Goal: Transaction & Acquisition: Purchase product/service

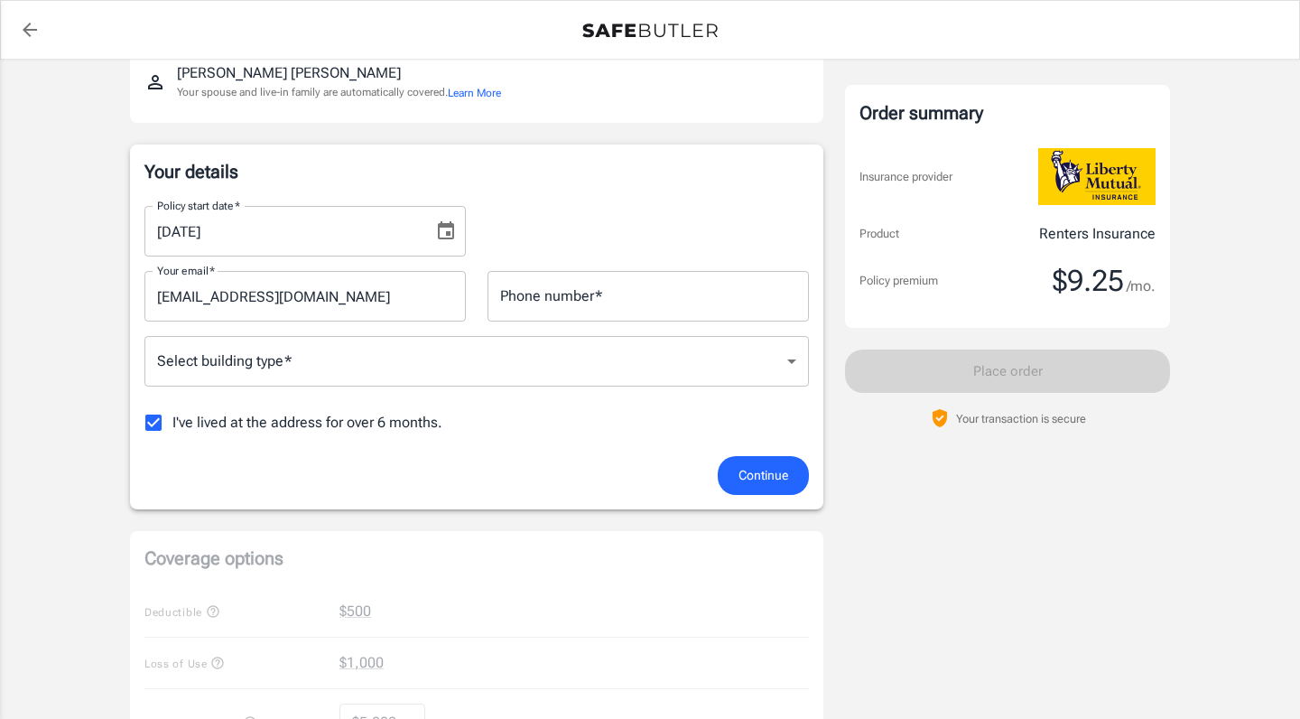
scroll to position [223, 0]
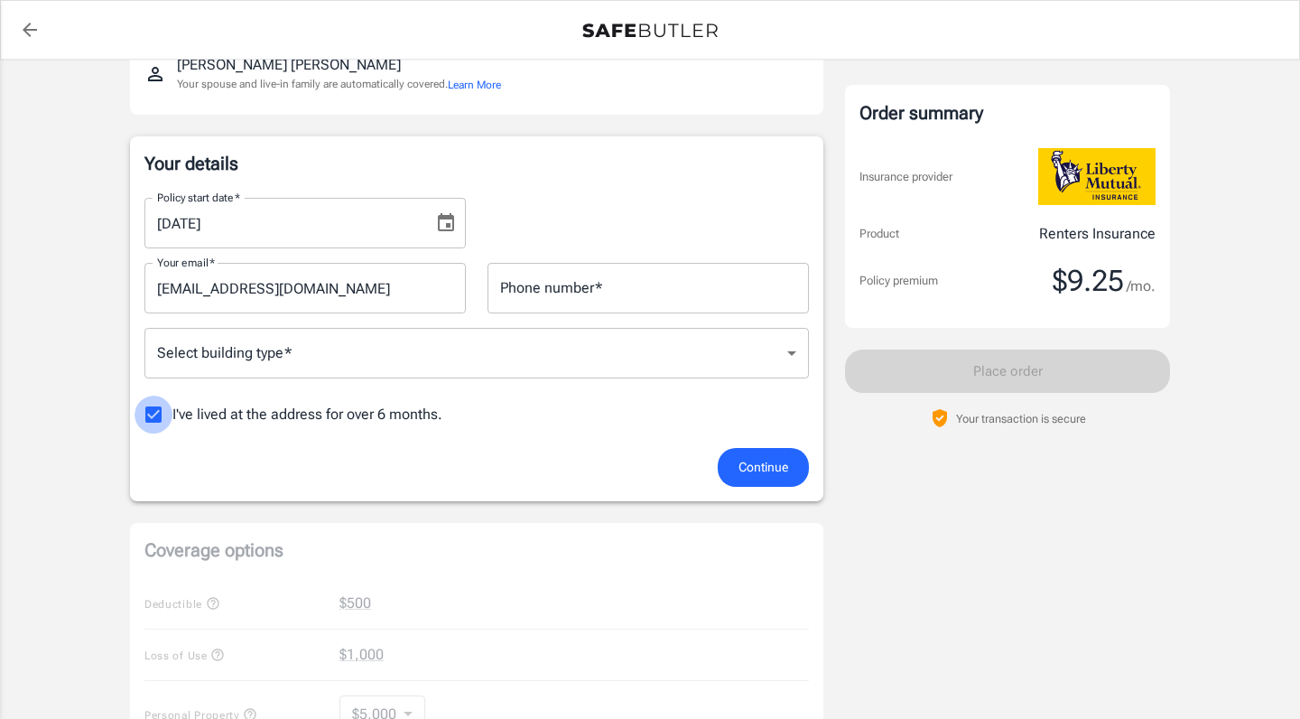
click at [149, 416] on input "I've lived at the address for over 6 months." at bounding box center [154, 414] width 38 height 38
checkbox input "false"
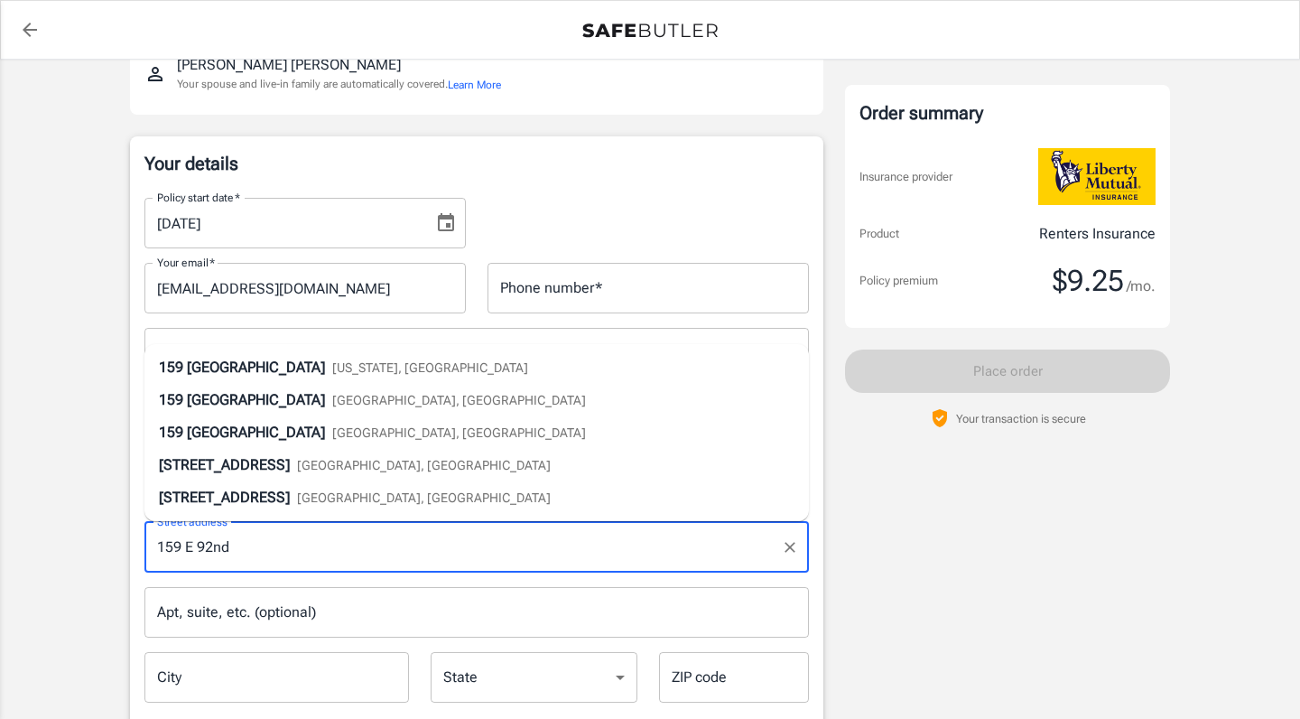
click at [351, 376] on div "[STREET_ADDRESS][US_STATE]" at bounding box center [343, 368] width 369 height 22
type input "[STREET_ADDRESS]"
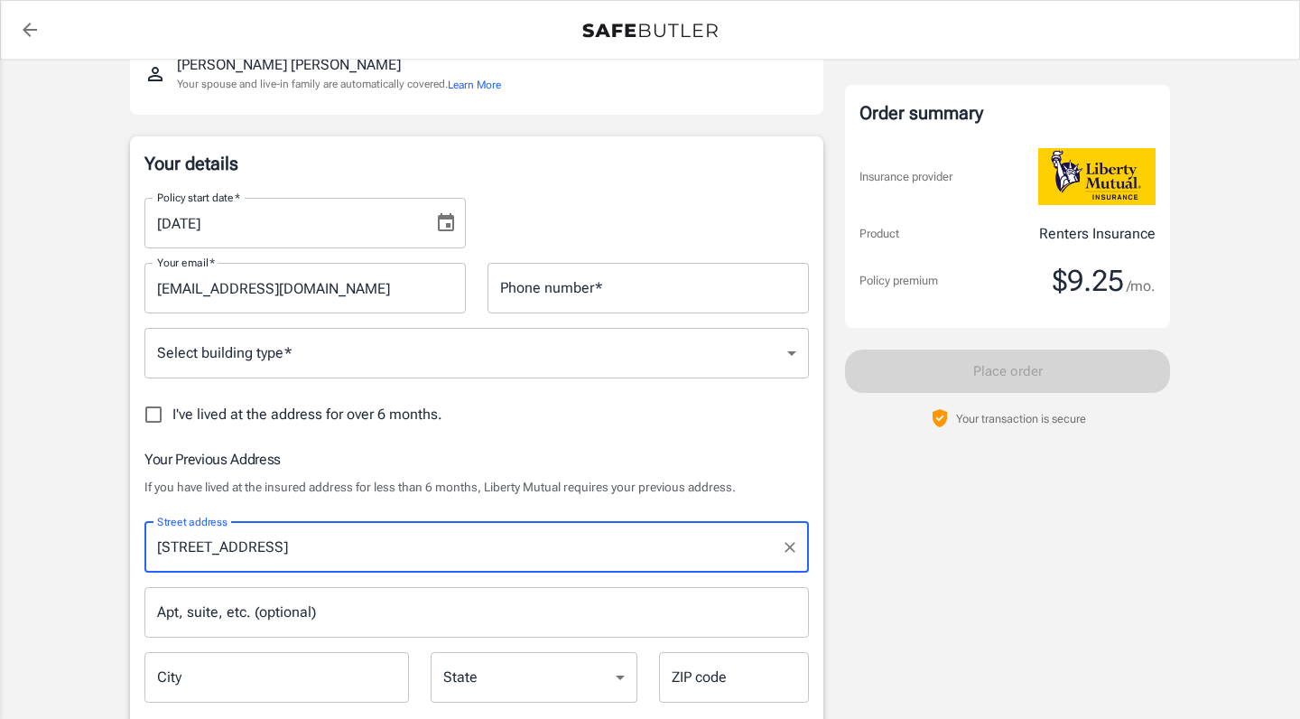
type input "[US_STATE]"
select select "NY"
type input "10128"
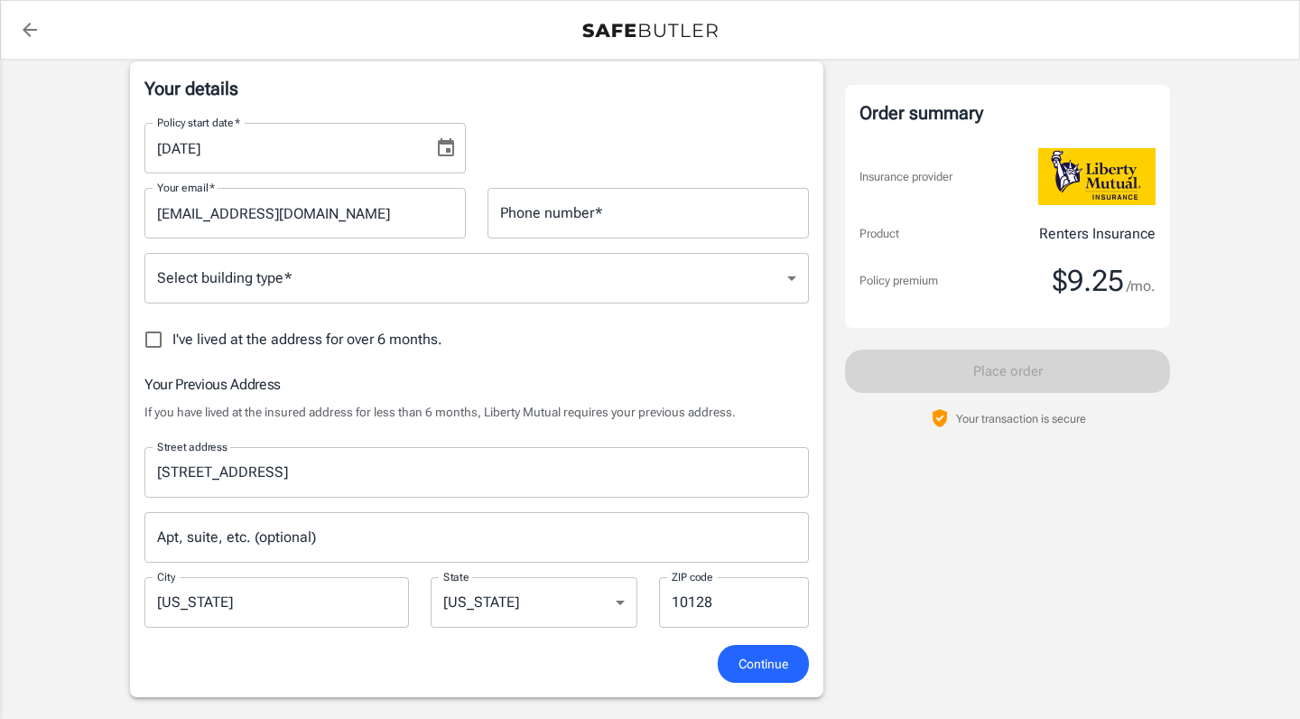
scroll to position [327, 0]
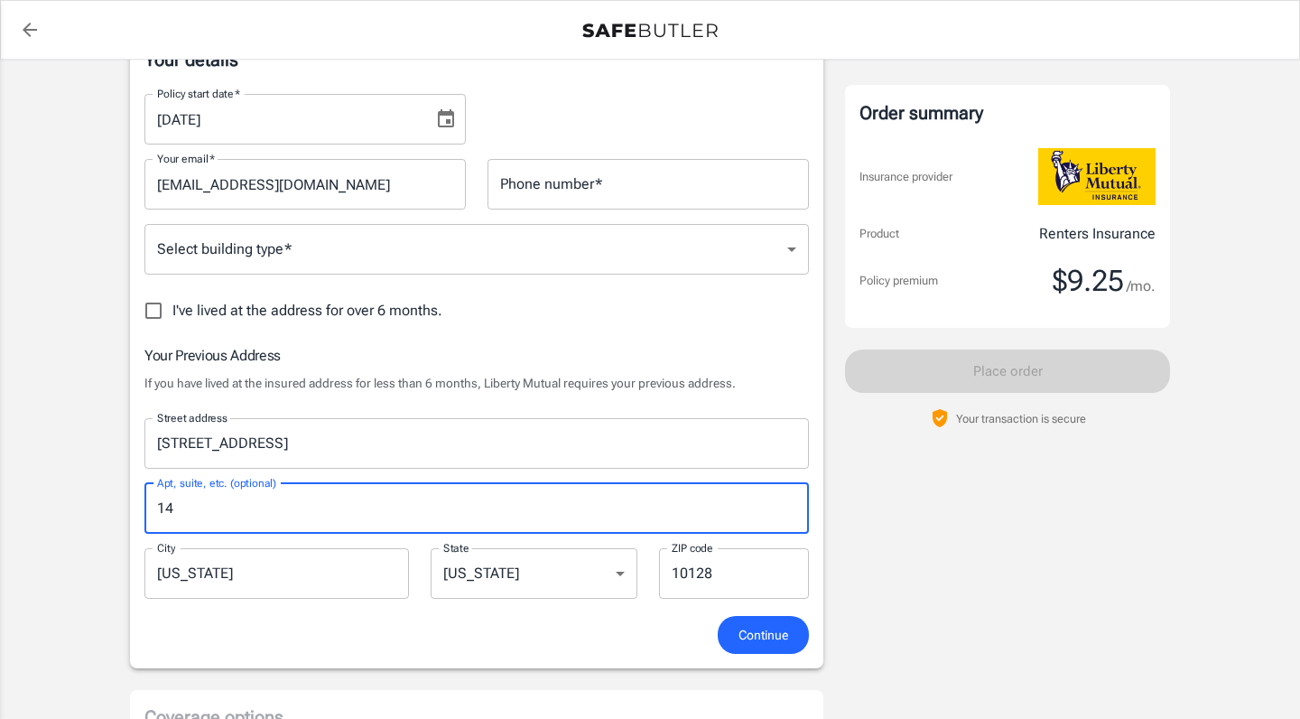
type input "1"
type input "24"
click at [583, 246] on body "Policy premium $ 9.25 /mo Liberty Mutual Renters Insurance [STREET_ADDRESS] You…" at bounding box center [650, 662] width 1300 height 1978
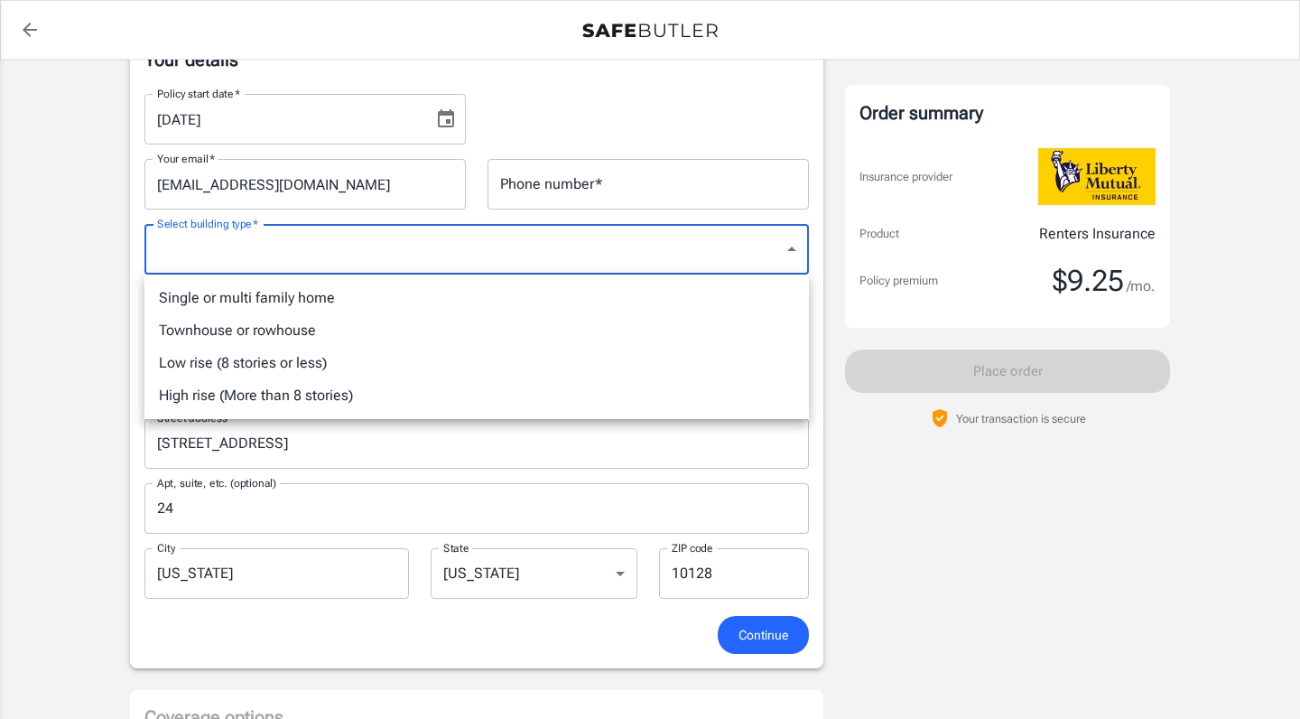
click at [561, 462] on div at bounding box center [650, 359] width 1300 height 719
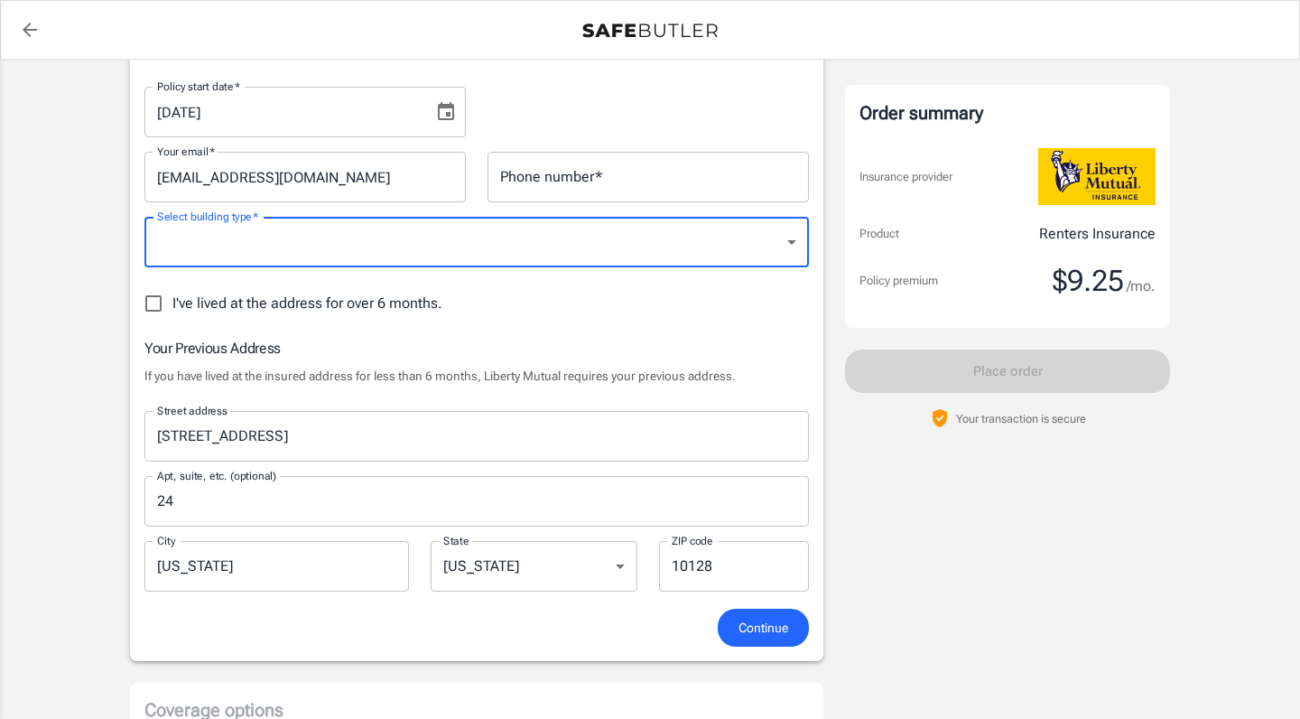
scroll to position [325, 0]
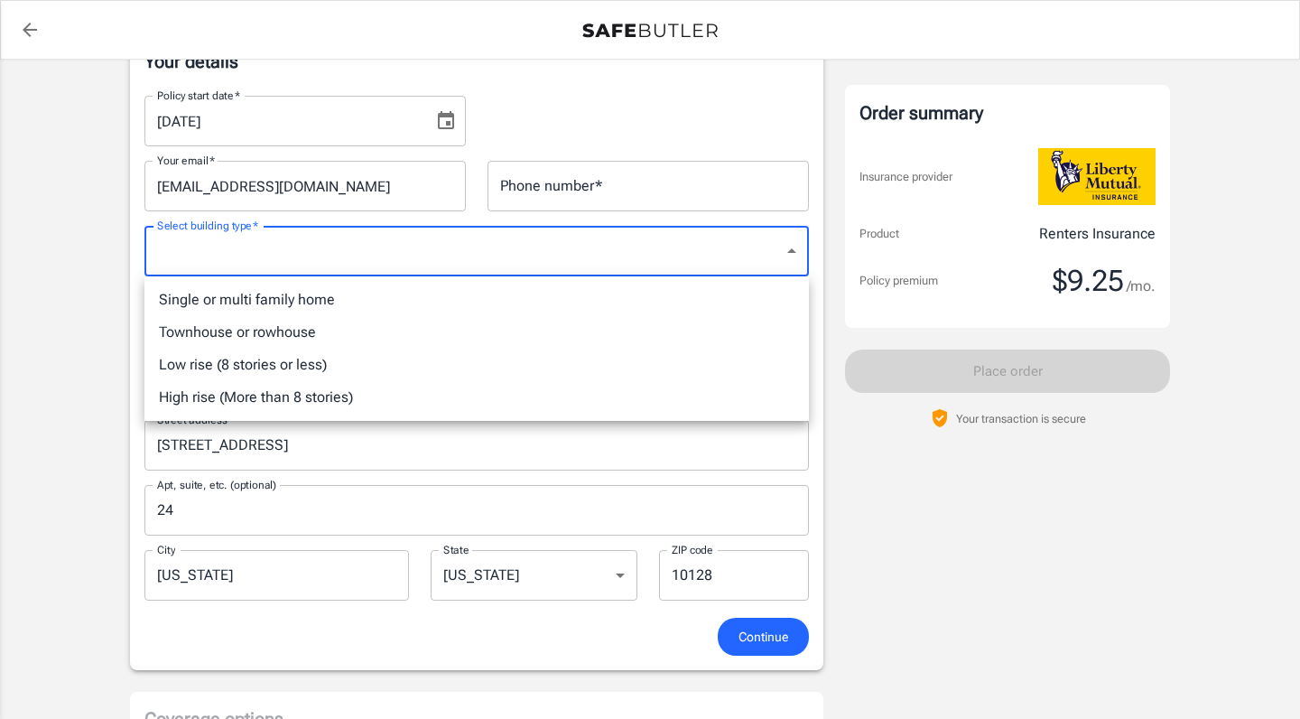
click at [647, 254] on body "Policy premium $ 9.25 /mo Liberty Mutual Renters Insurance [STREET_ADDRESS] You…" at bounding box center [650, 664] width 1300 height 1978
click at [562, 406] on li "High rise (More than 8 stories)" at bounding box center [476, 397] width 664 height 32
type input "highrise"
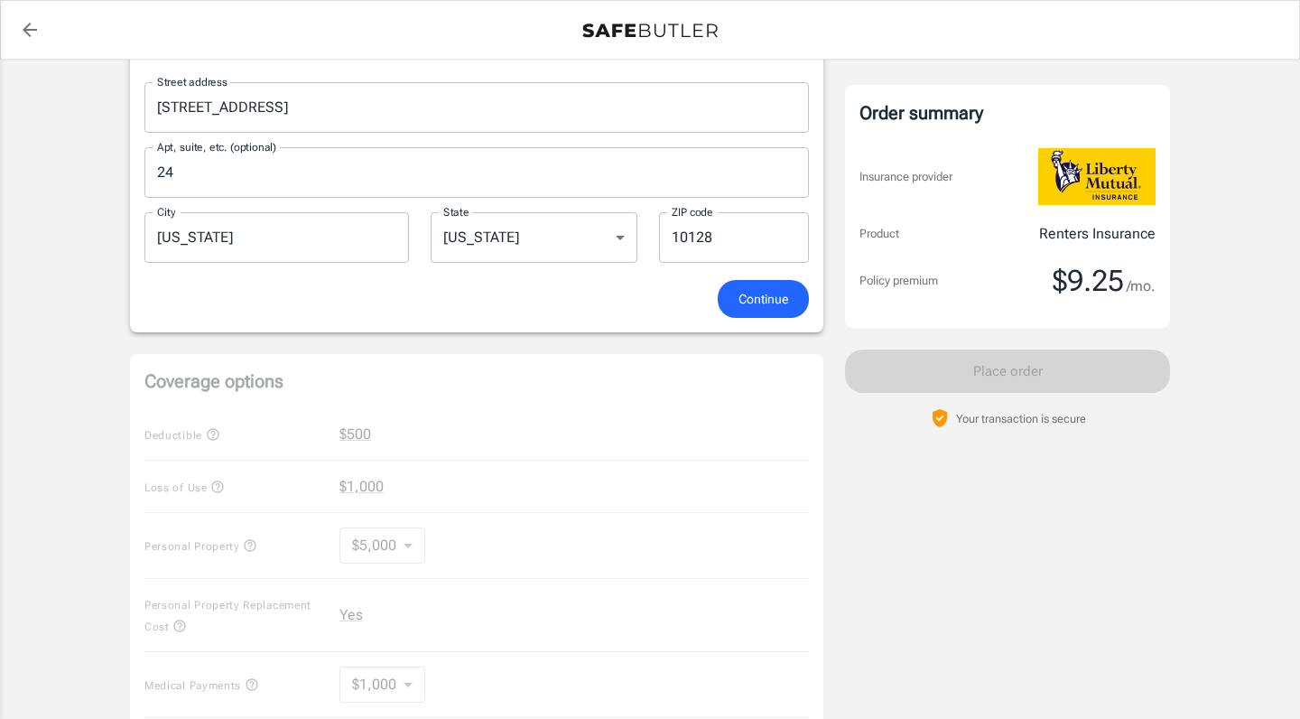
click at [745, 311] on button "Continue" at bounding box center [763, 299] width 91 height 39
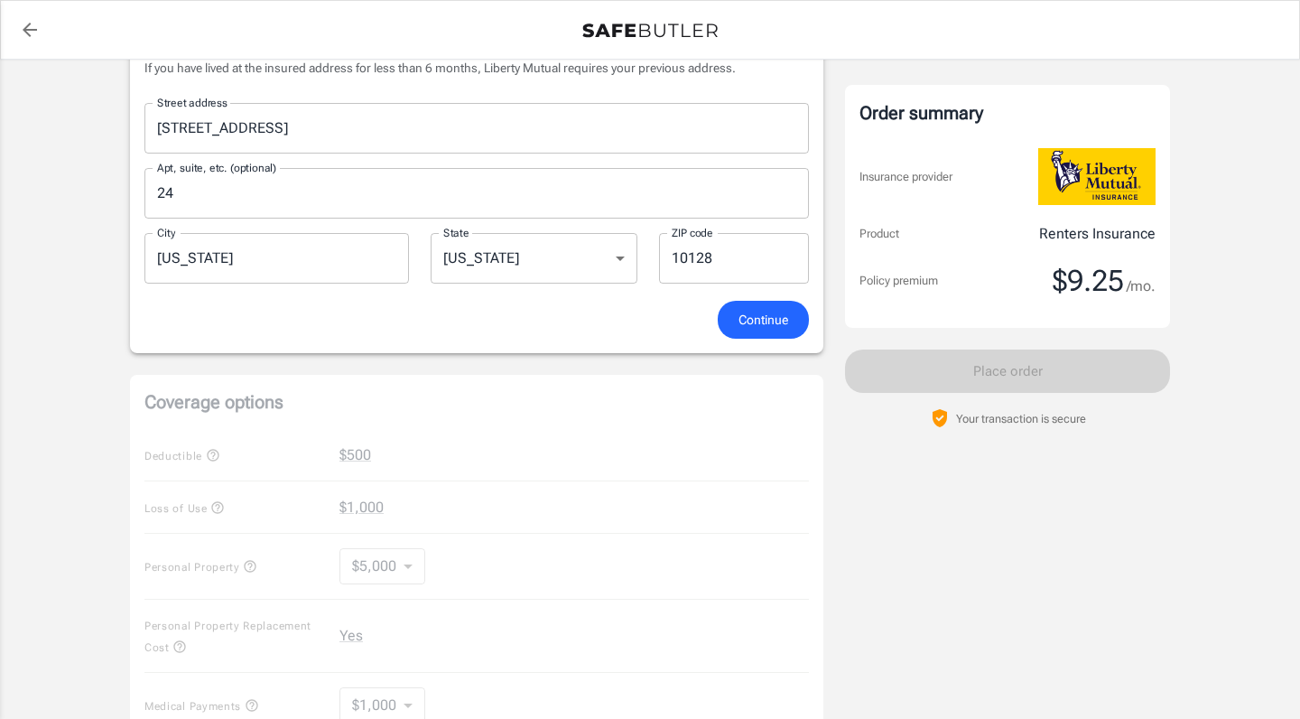
scroll to position [152, 0]
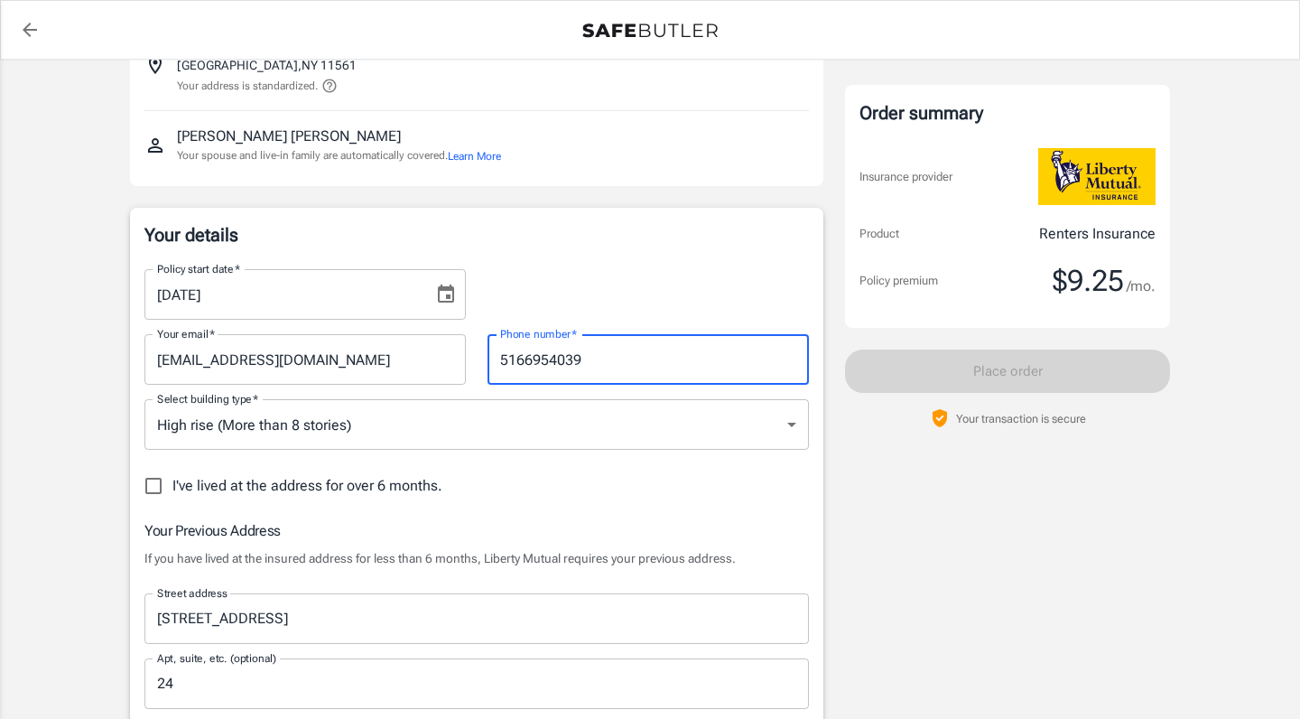
type input "5166954039"
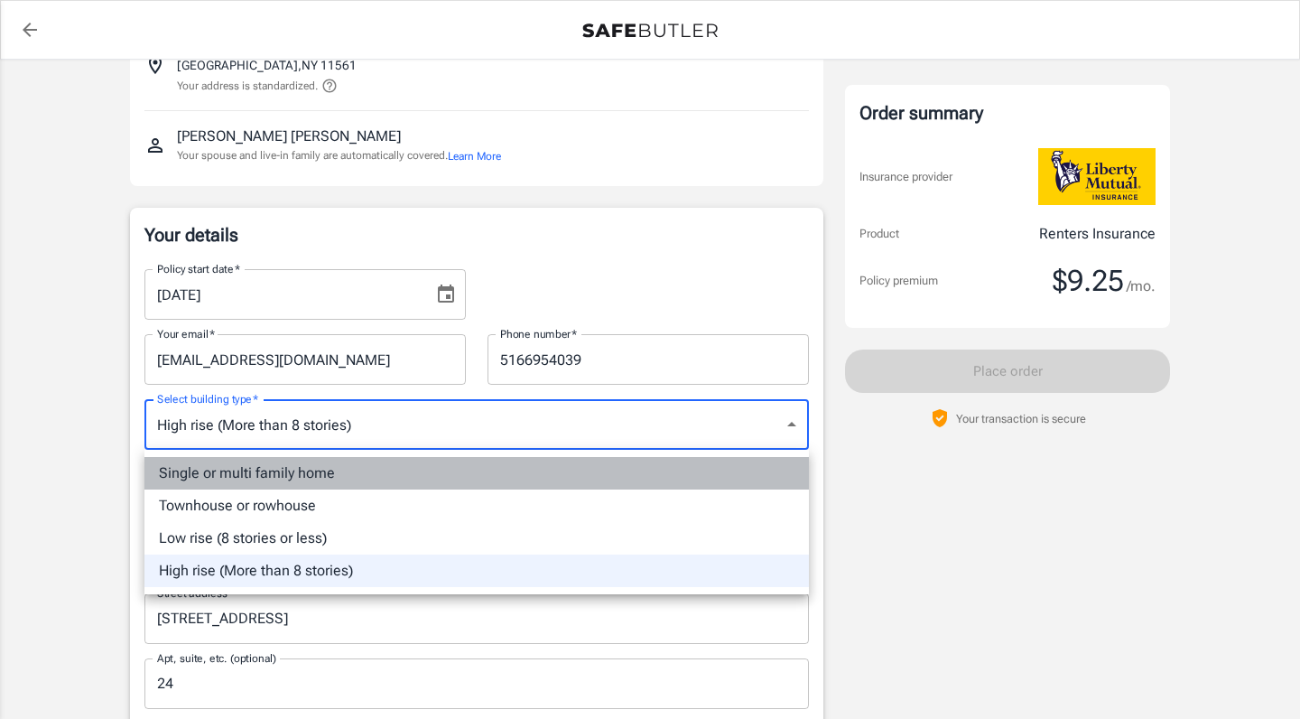
click at [305, 467] on li "Single or multi family home" at bounding box center [476, 473] width 664 height 32
type input "singlefamily"
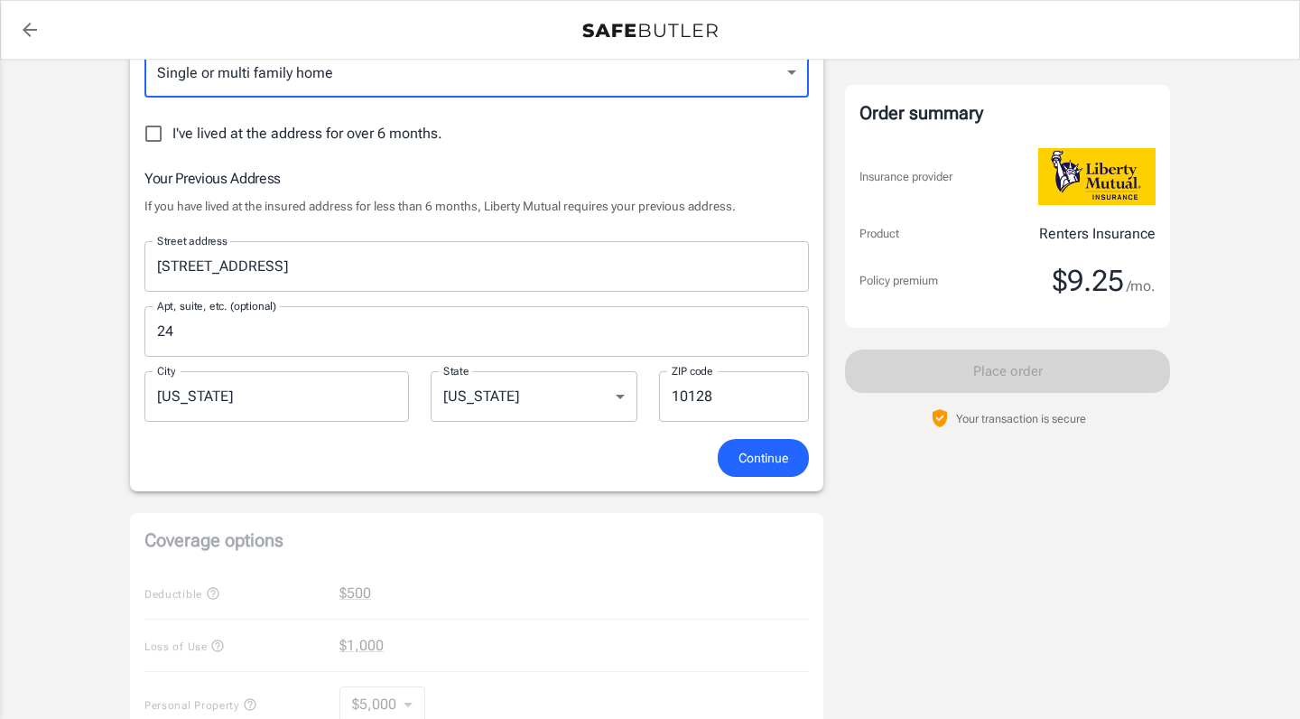
scroll to position [511, 0]
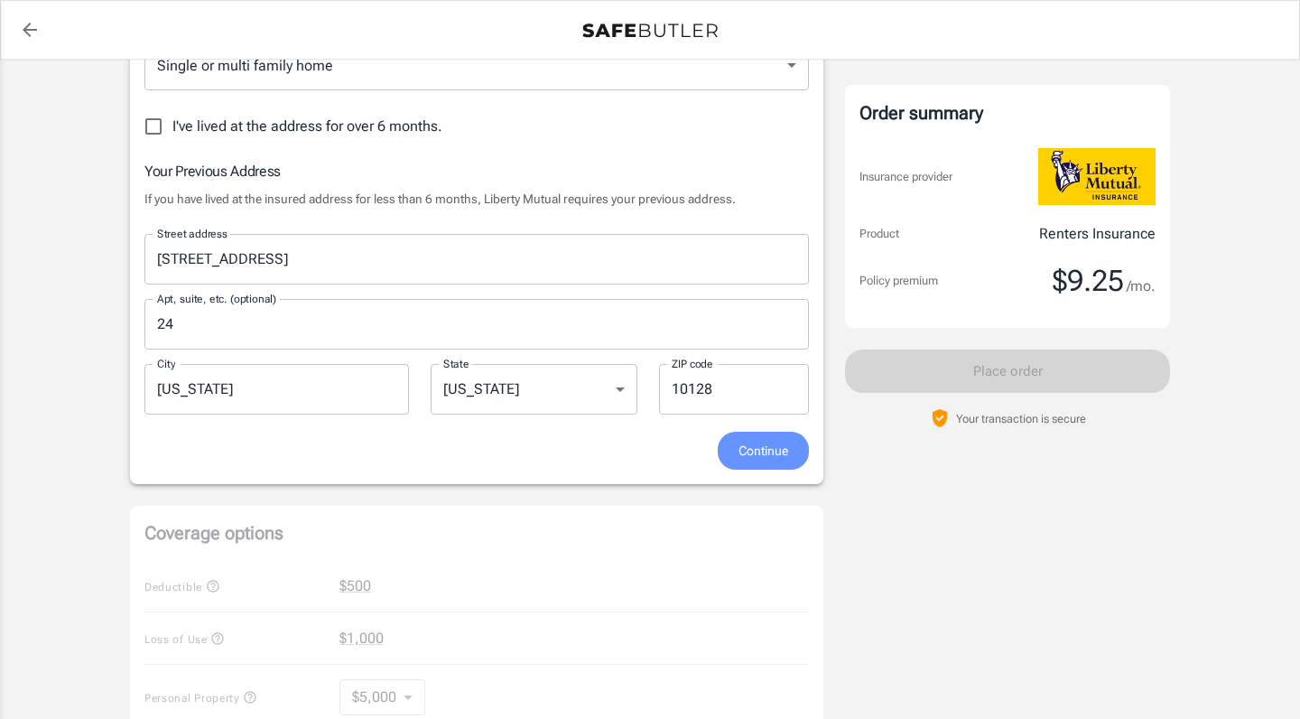
click at [777, 447] on span "Continue" at bounding box center [763, 451] width 50 height 23
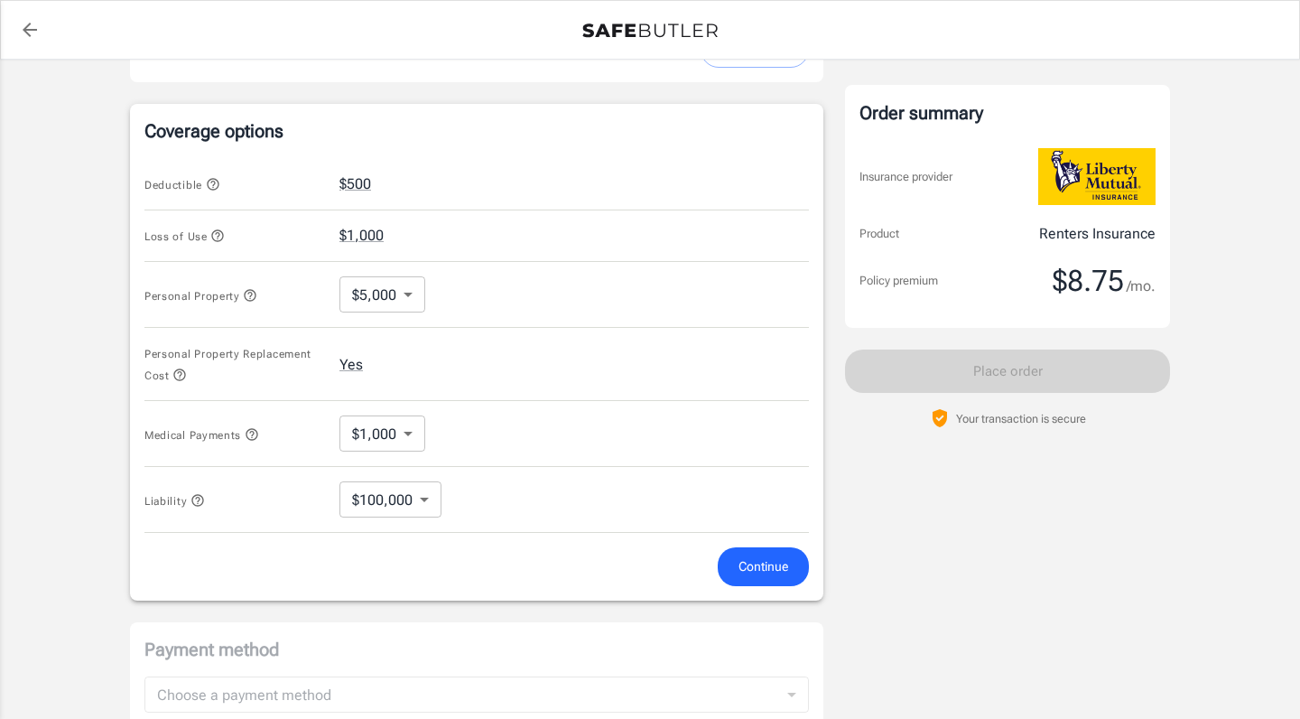
scroll to position [667, 0]
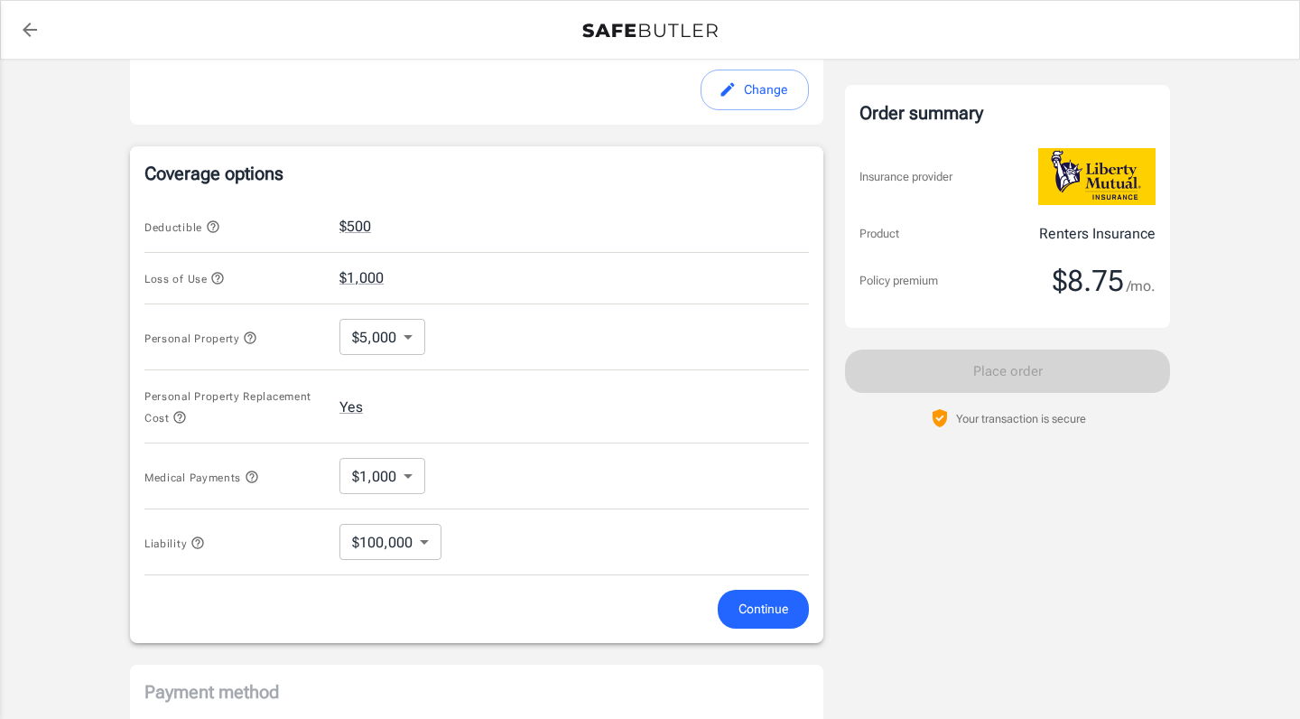
click at [419, 540] on body "Policy premium $ 8.75 /mo Liberty Mutual Renters Insurance [STREET_ADDRESS] You…" at bounding box center [650, 220] width 1300 height 1775
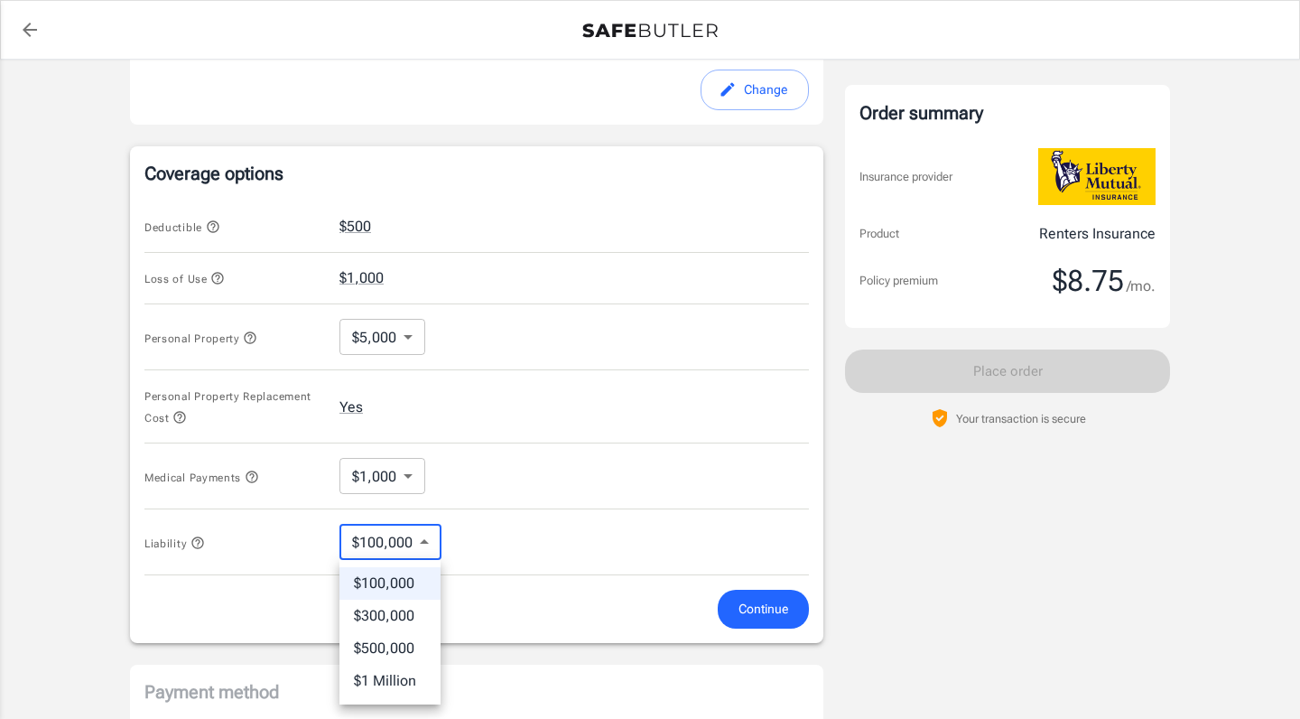
click at [494, 468] on div at bounding box center [650, 359] width 1300 height 719
click at [364, 344] on body "Policy premium $ 8.75 /mo Liberty Mutual Renters Insurance [STREET_ADDRESS] You…" at bounding box center [650, 220] width 1300 height 1775
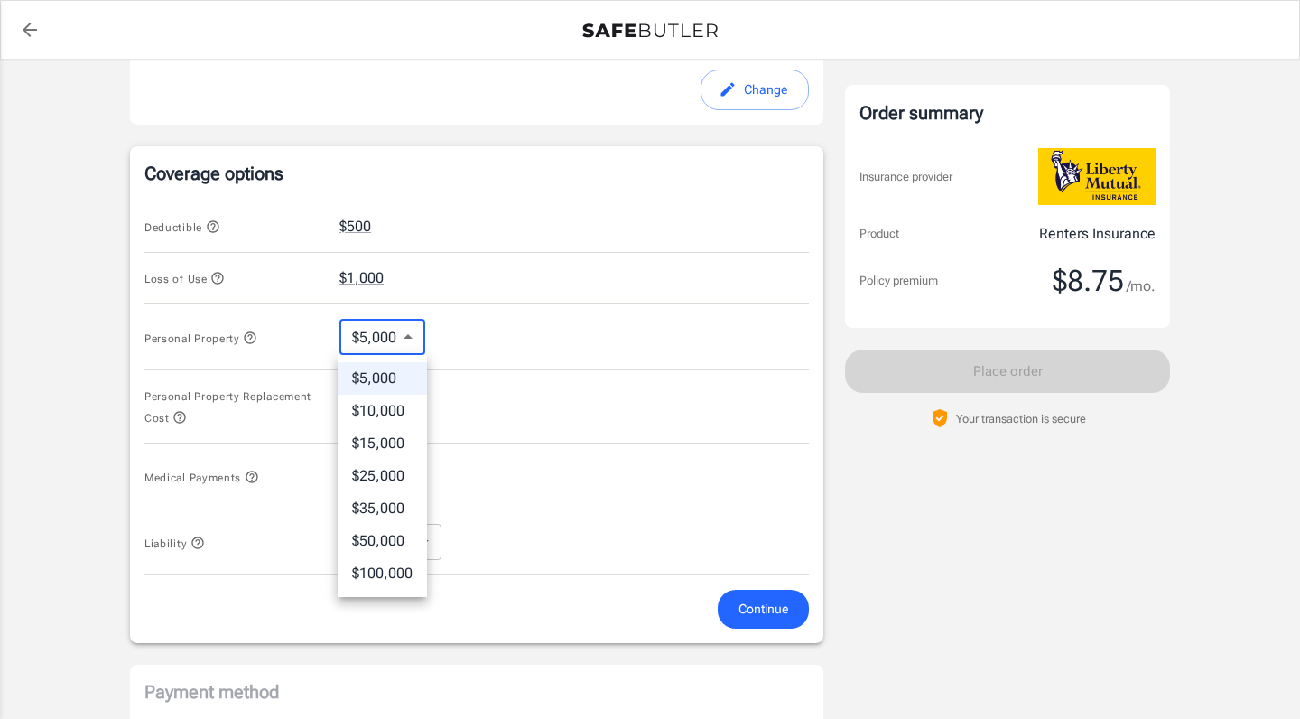
click at [549, 419] on div at bounding box center [650, 359] width 1300 height 719
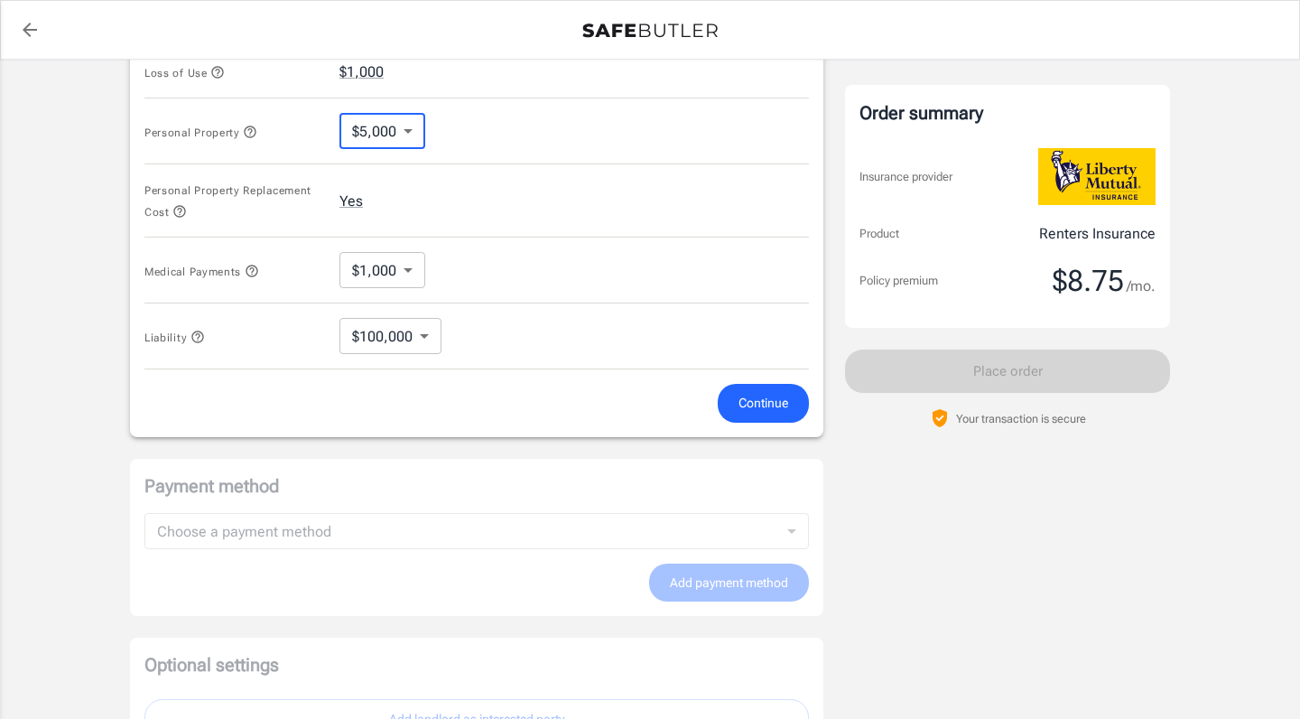
scroll to position [873, 0]
click at [747, 392] on span "Continue" at bounding box center [763, 403] width 50 height 23
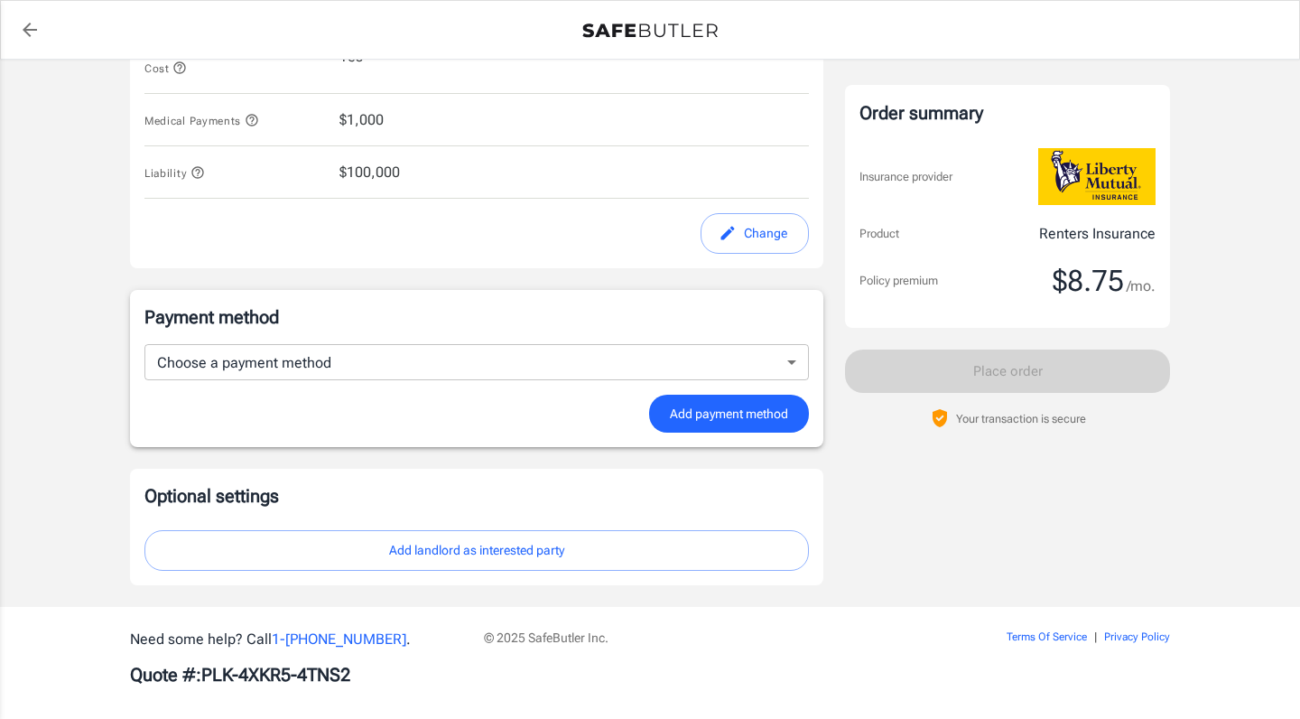
scroll to position [1010, 0]
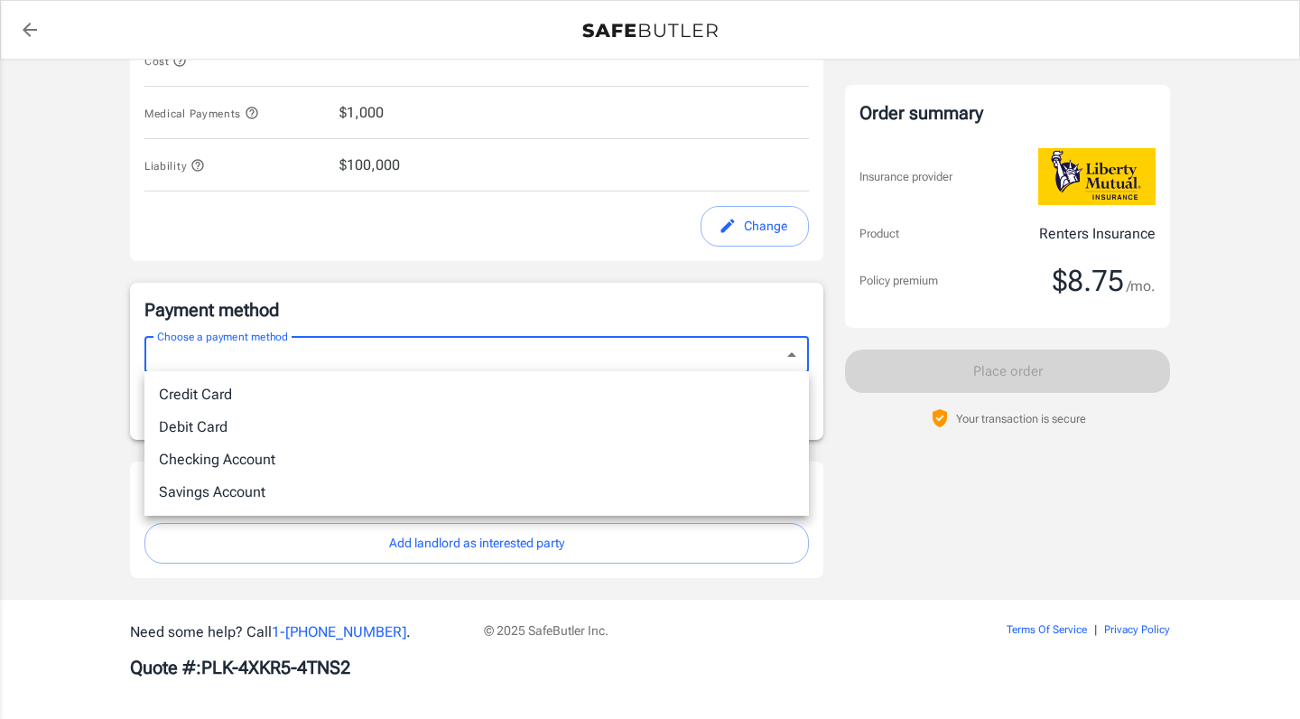
drag, startPoint x: 523, startPoint y: 443, endPoint x: 503, endPoint y: 421, distance: 30.1
click at [503, 421] on ul "Credit Card Debit Card Checking Account Savings Account" at bounding box center [476, 443] width 664 height 144
click at [467, 418] on li "Debit Card" at bounding box center [476, 427] width 664 height 32
type input "debit"
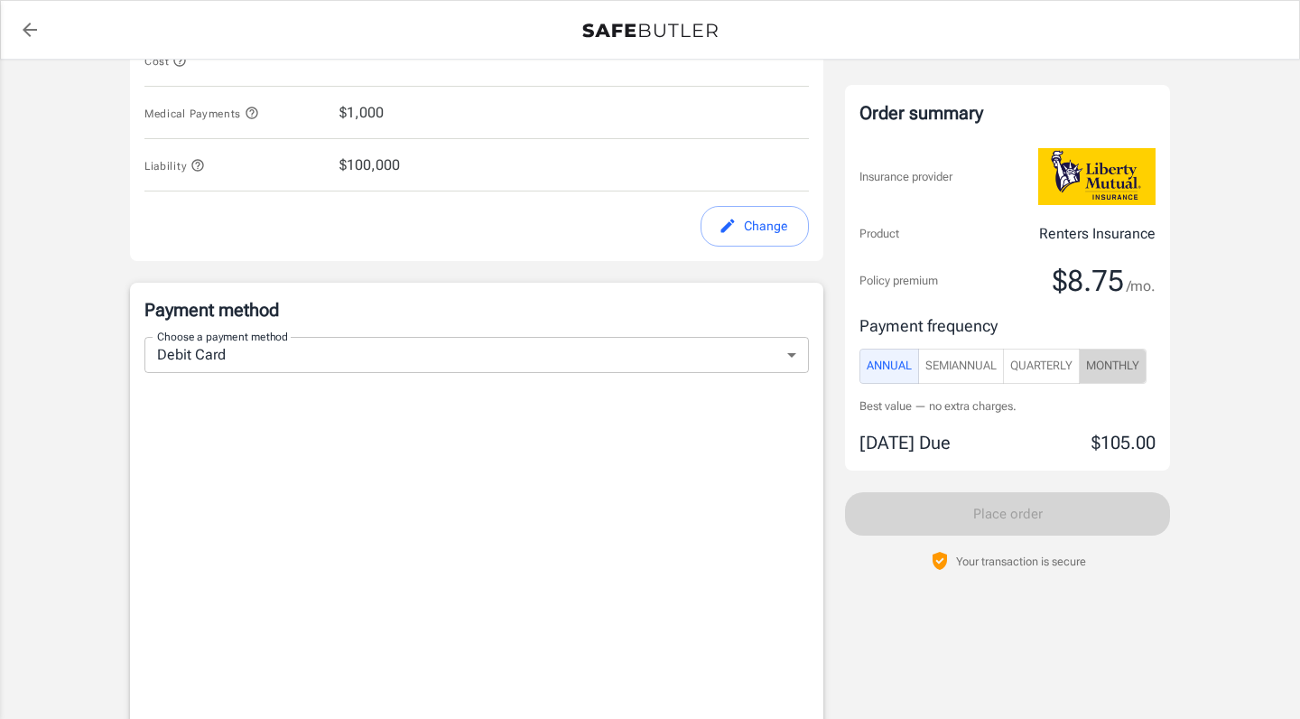
click at [1134, 357] on span "Monthly" at bounding box center [1112, 366] width 53 height 21
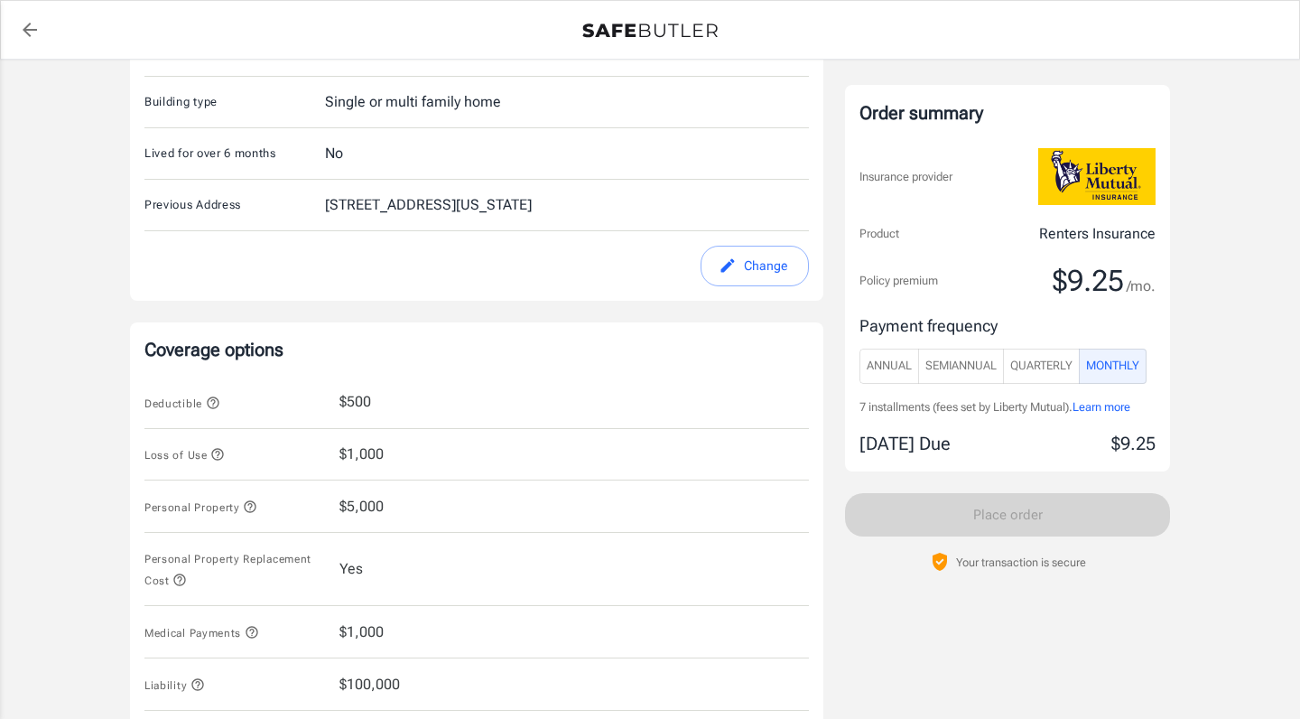
scroll to position [686, 0]
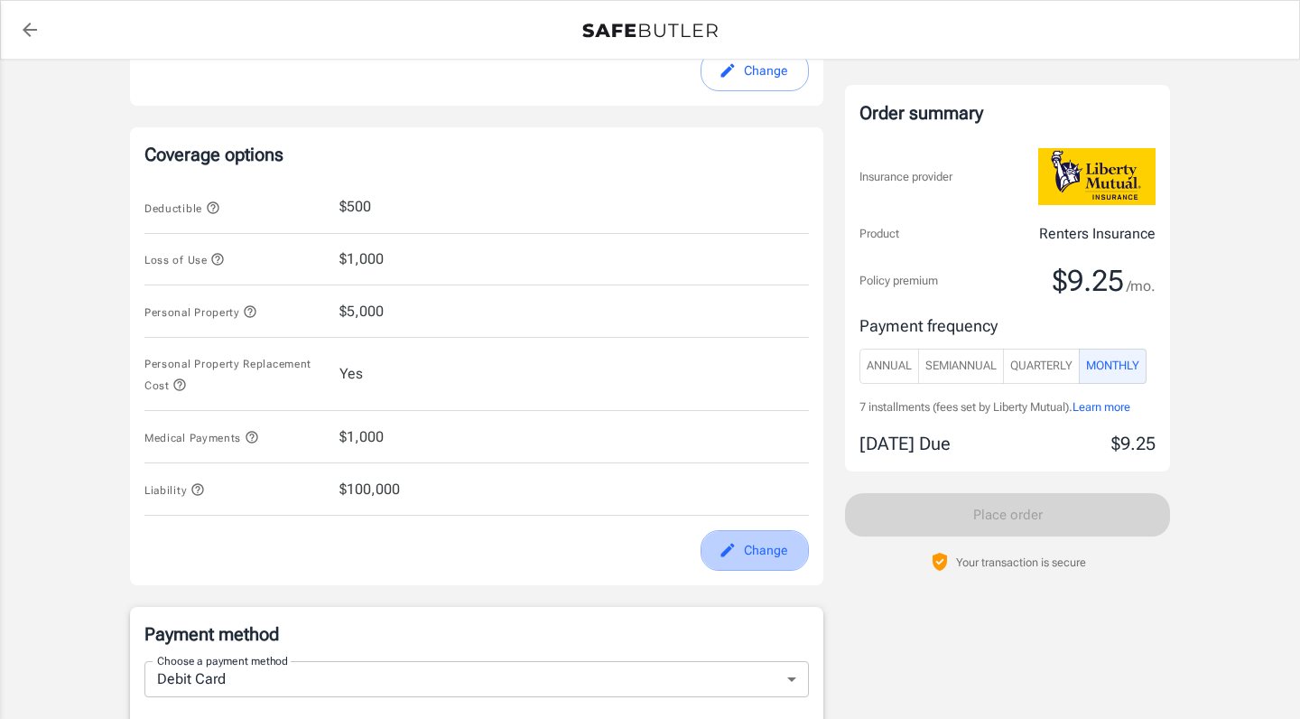
click at [740, 541] on button "Change" at bounding box center [754, 550] width 108 height 41
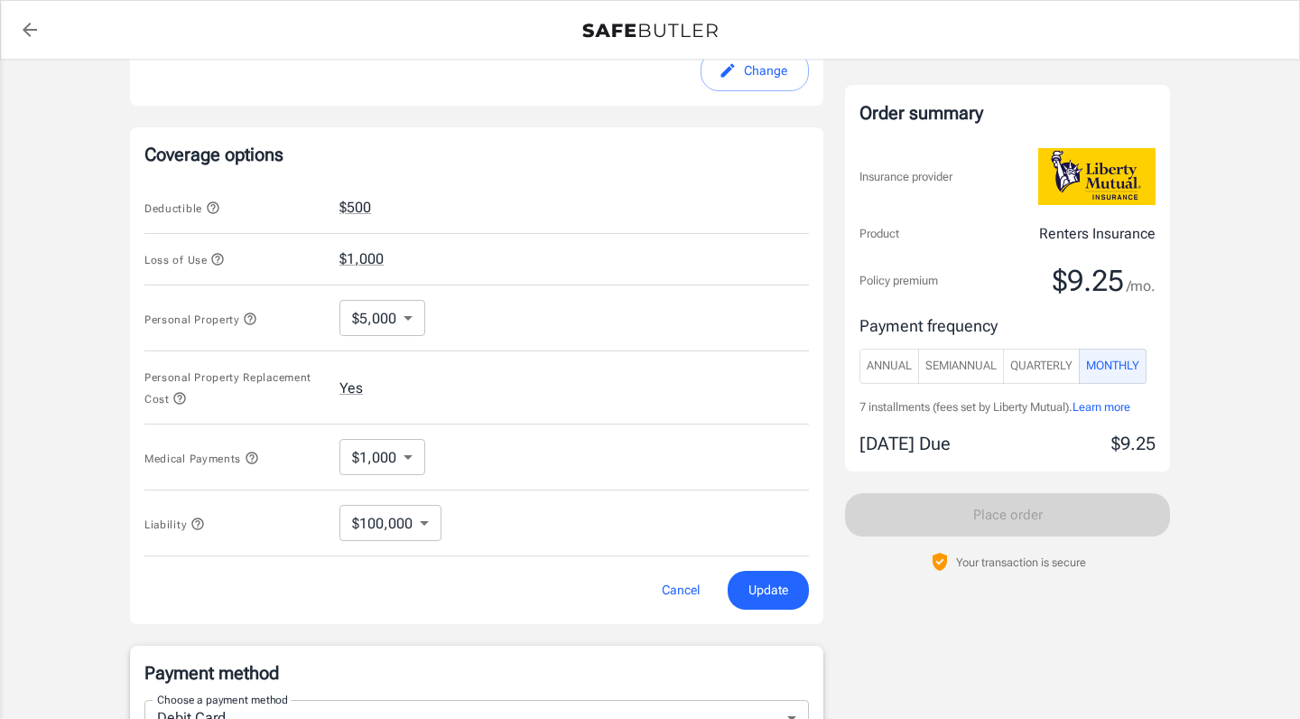
click at [198, 524] on icon "button" at bounding box center [197, 523] width 12 height 12
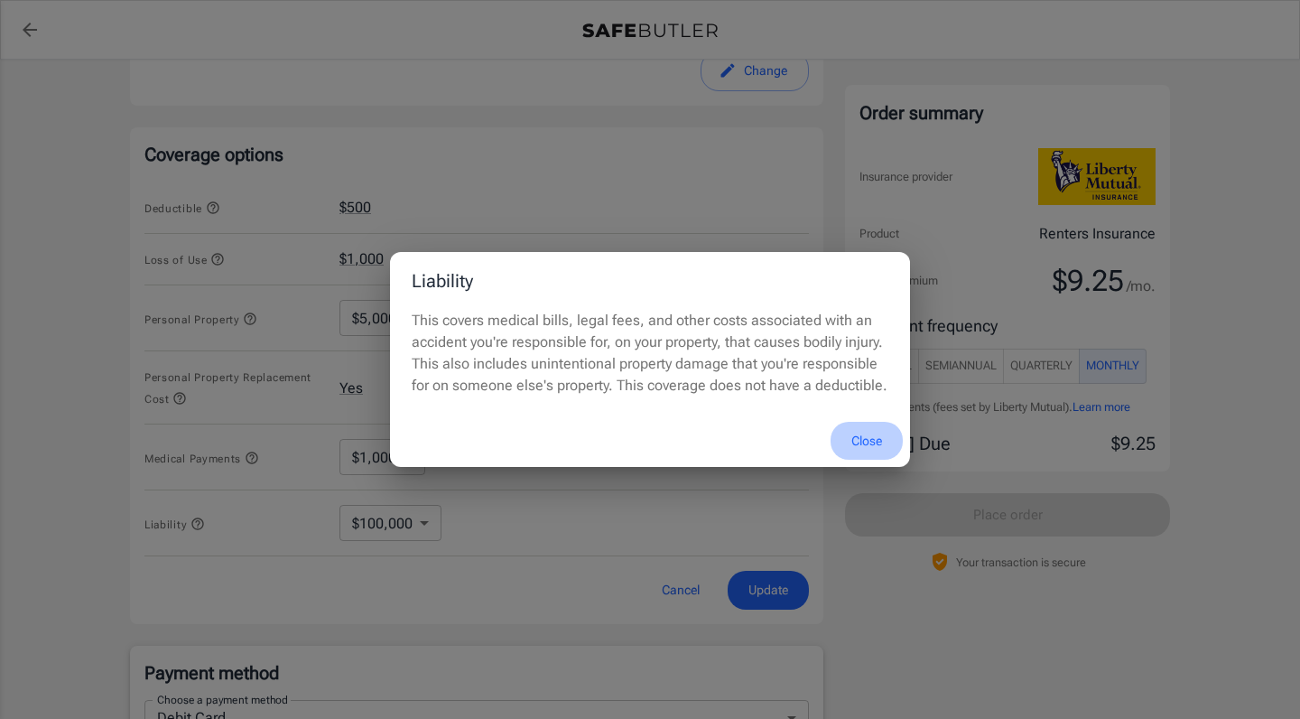
click at [862, 430] on button "Close" at bounding box center [866, 441] width 72 height 39
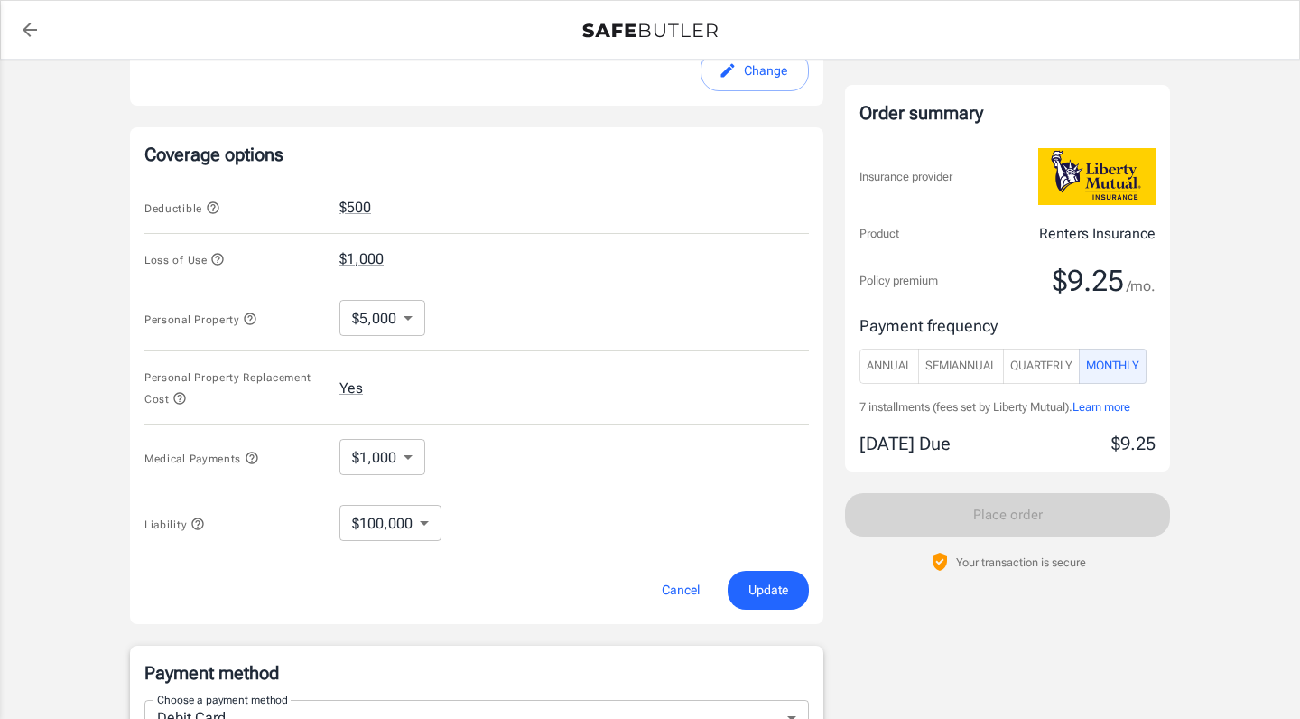
click at [252, 317] on icon "button" at bounding box center [250, 318] width 14 height 14
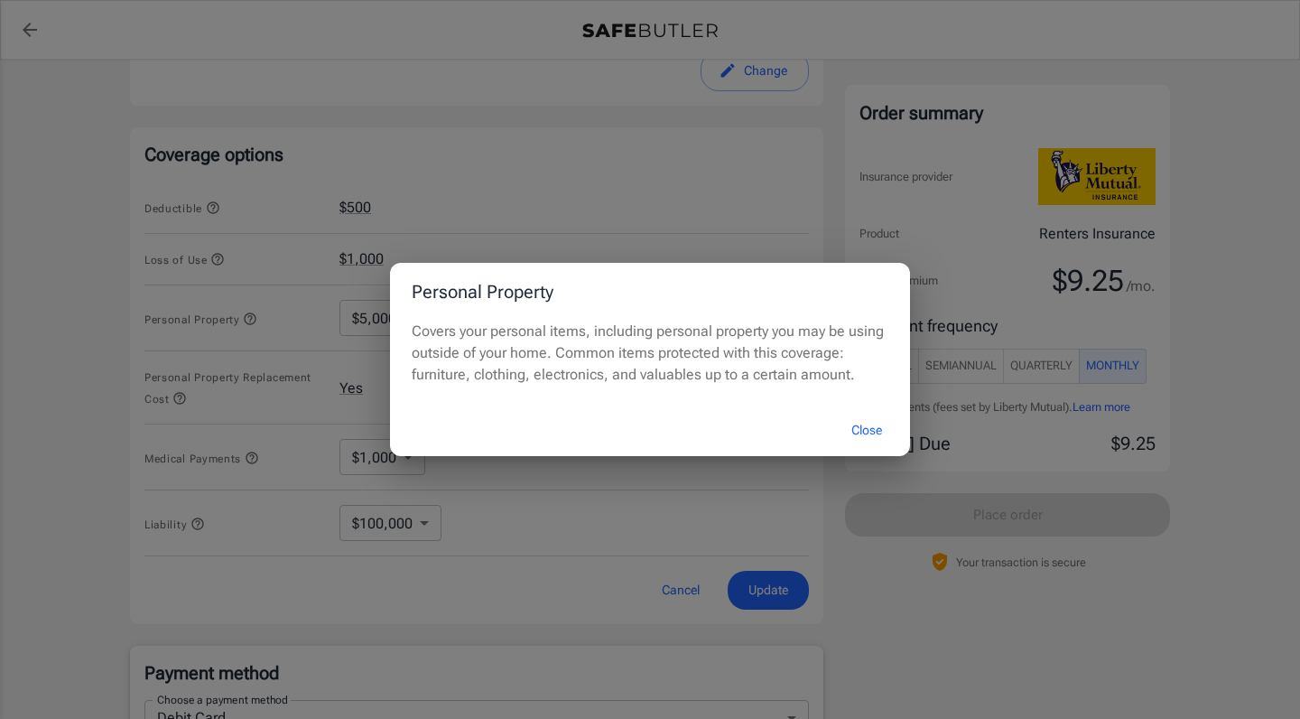
click at [856, 429] on button "Close" at bounding box center [866, 430] width 72 height 39
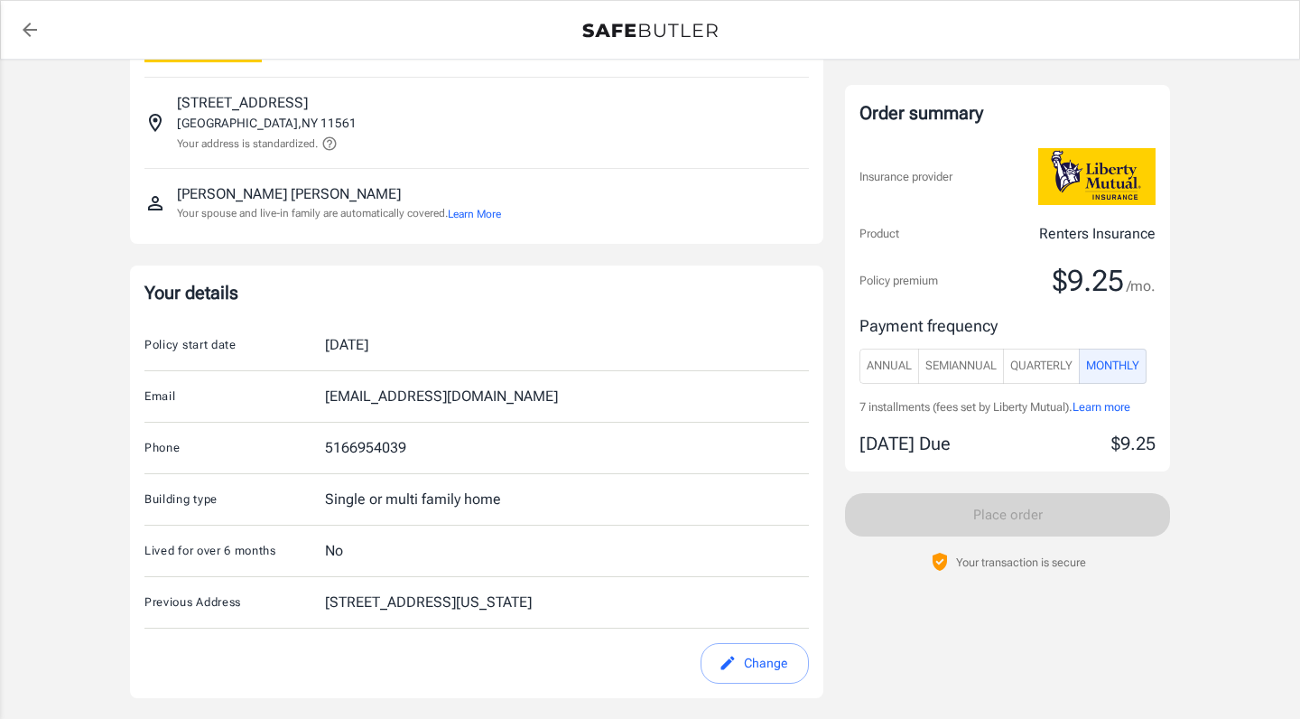
scroll to position [99, 0]
